Goal: Task Accomplishment & Management: Manage account settings

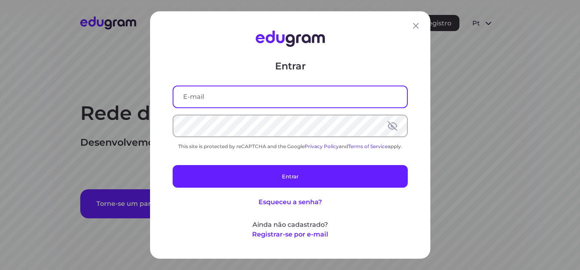
click at [332, 104] on input "text" at bounding box center [289, 96] width 233 height 21
type input "[PERSON_NAME][EMAIL_ADDRESS][DOMAIN_NAME]"
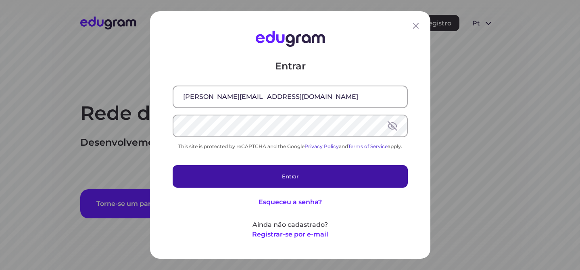
click at [341, 171] on button "Entrar" at bounding box center [290, 176] width 235 height 23
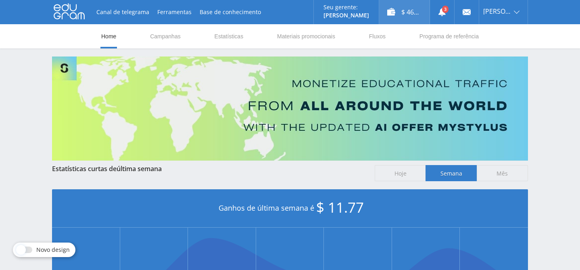
click at [408, 15] on div "$ 46.76" at bounding box center [404, 12] width 50 height 24
